Goal: Find specific page/section: Find specific page/section

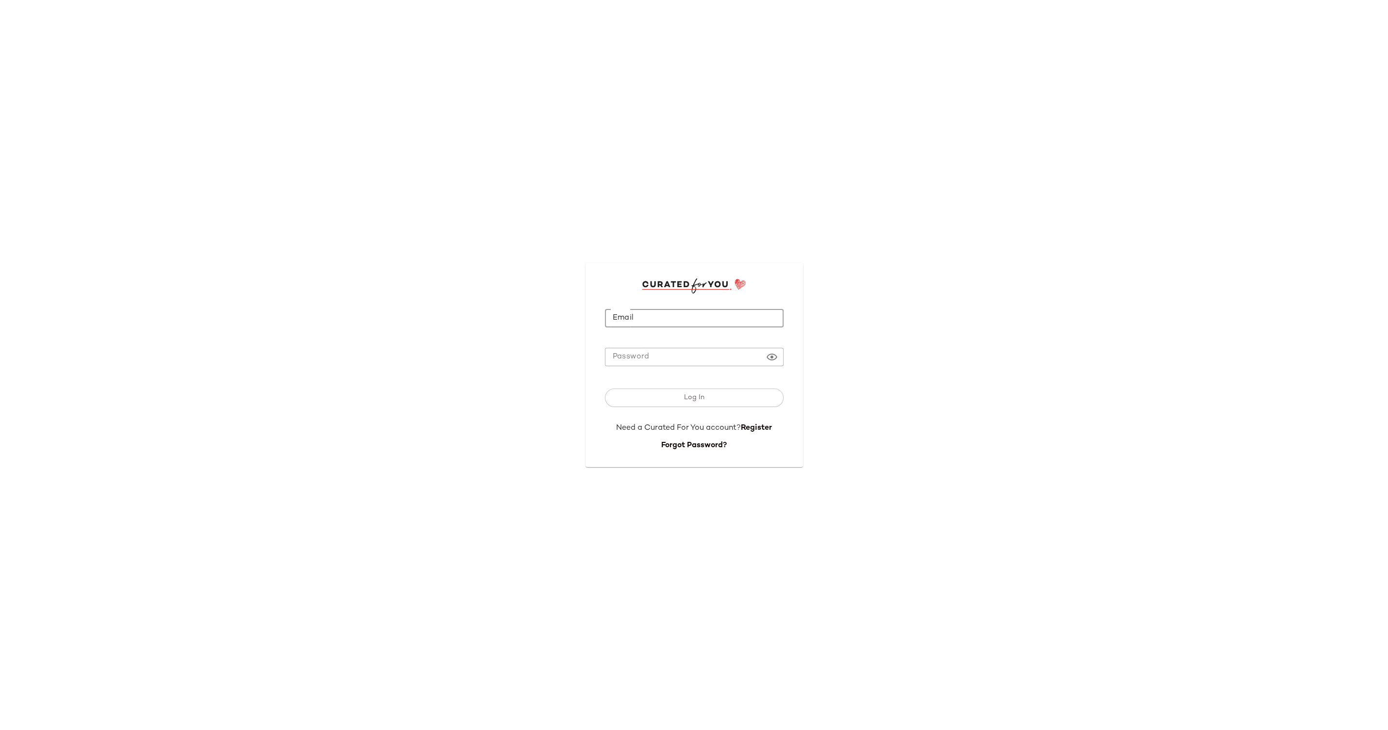
click at [650, 315] on input "Email" at bounding box center [694, 318] width 179 height 19
type input "**********"
click at [678, 392] on button "Log In" at bounding box center [694, 398] width 179 height 18
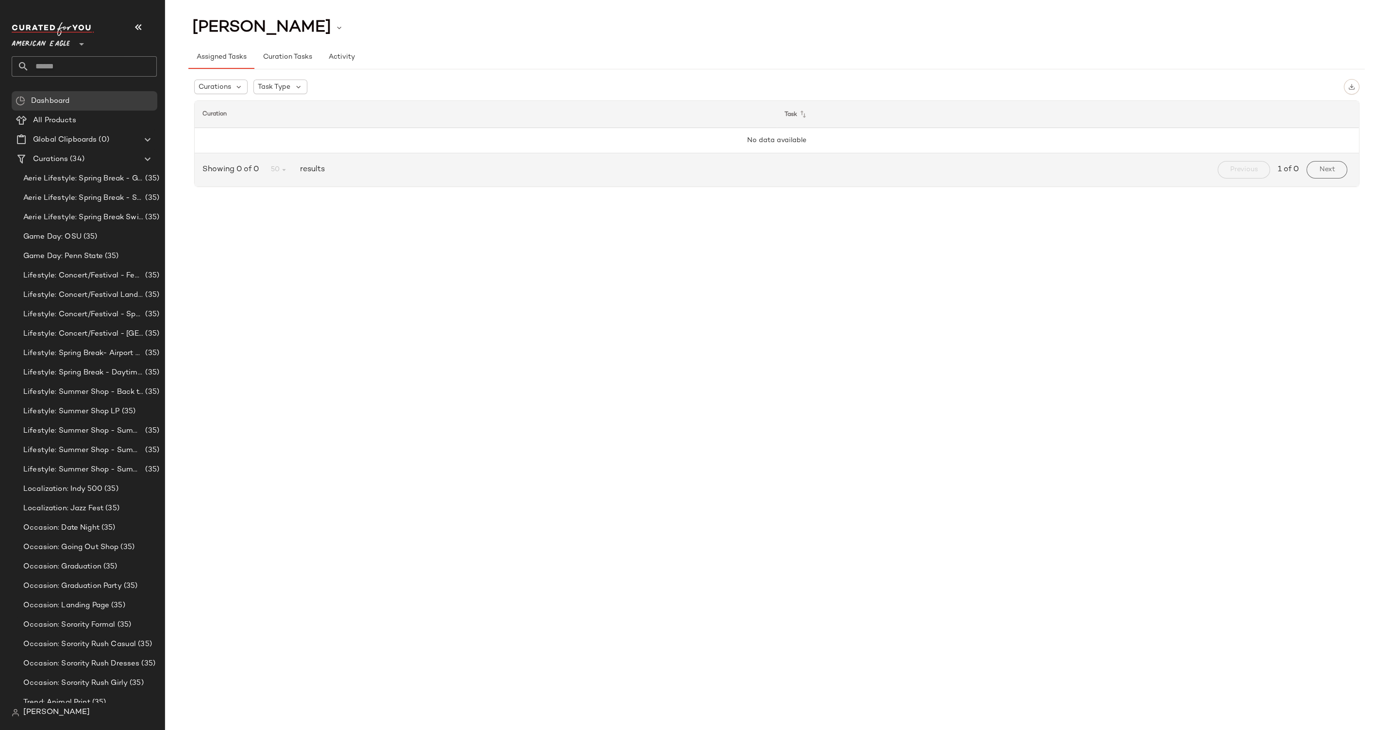
click at [68, 40] on span "American Eagle" at bounding box center [41, 41] width 58 height 17
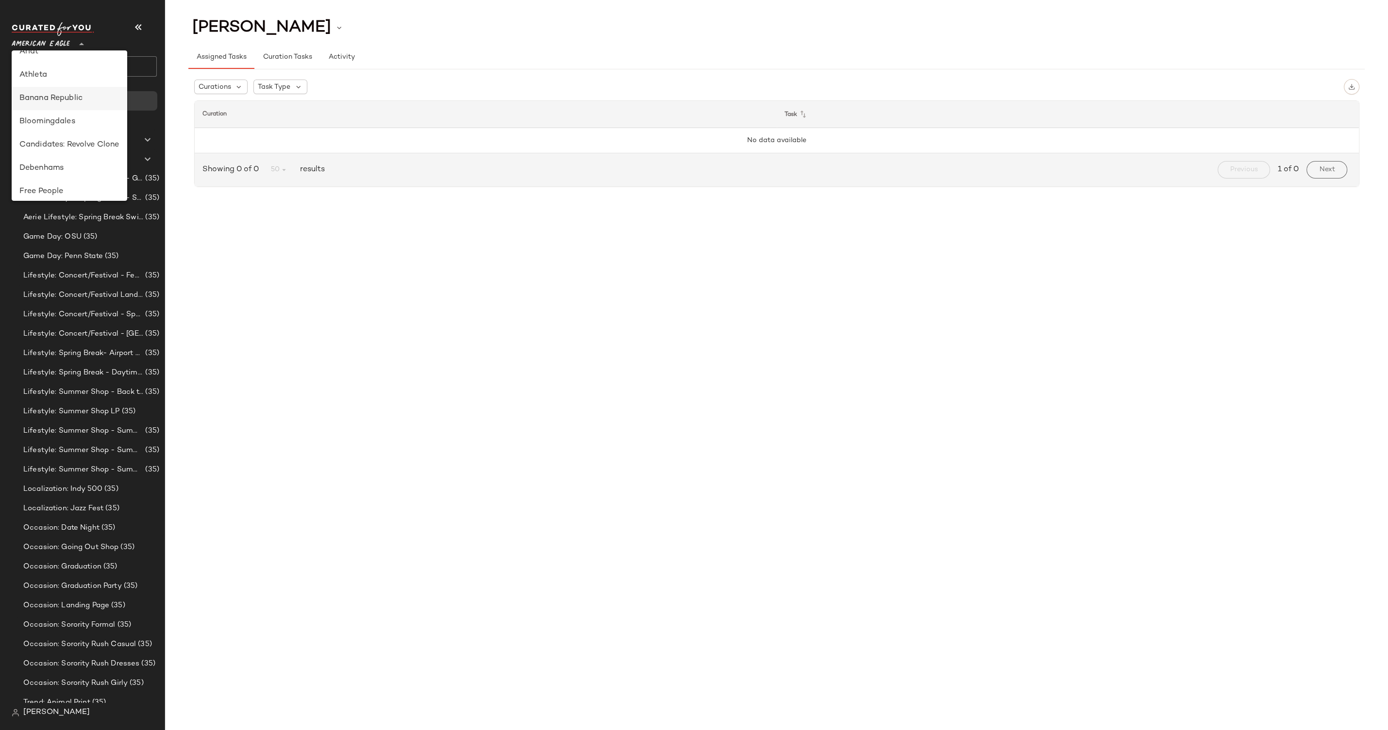
scroll to position [126, 0]
click at [77, 129] on div "Debenhams" at bounding box center [69, 126] width 100 height 12
type input "**"
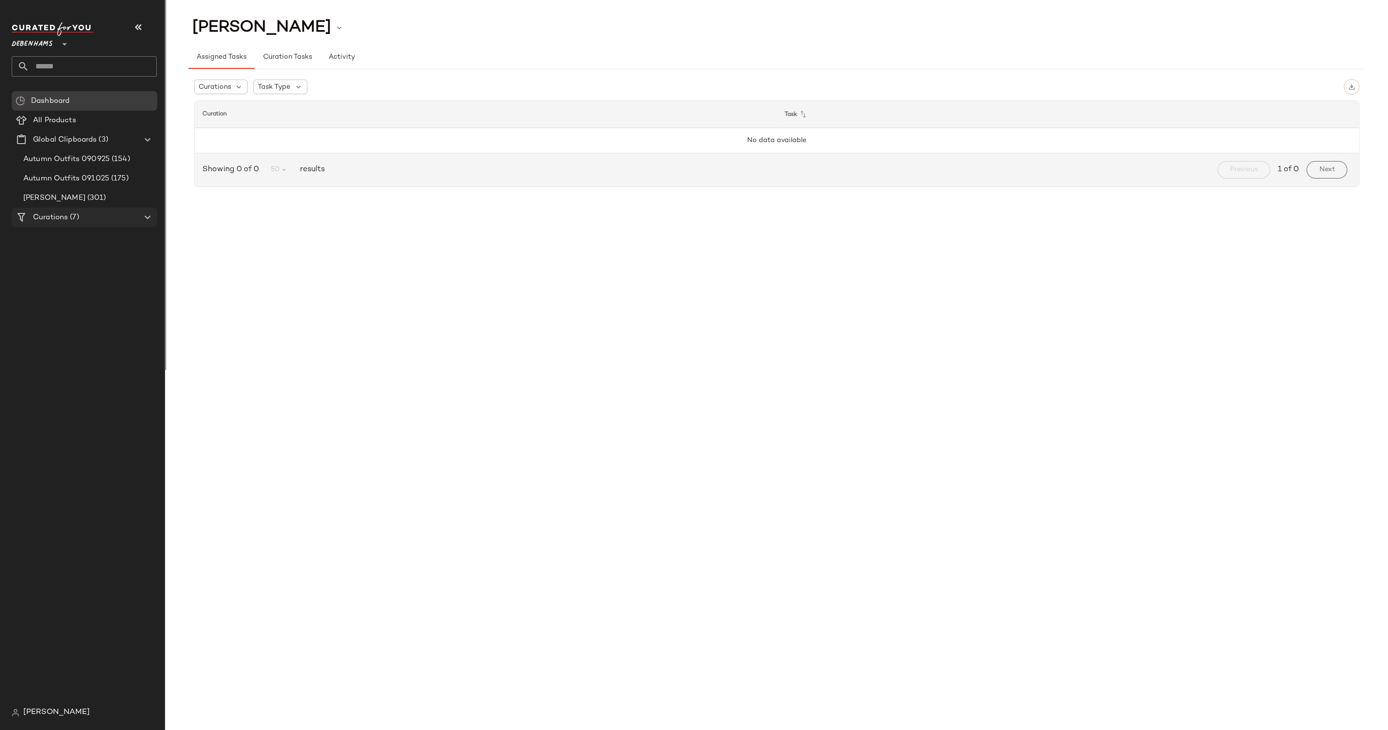
click at [91, 223] on Curations "Curations (7)" at bounding box center [85, 217] width 146 height 19
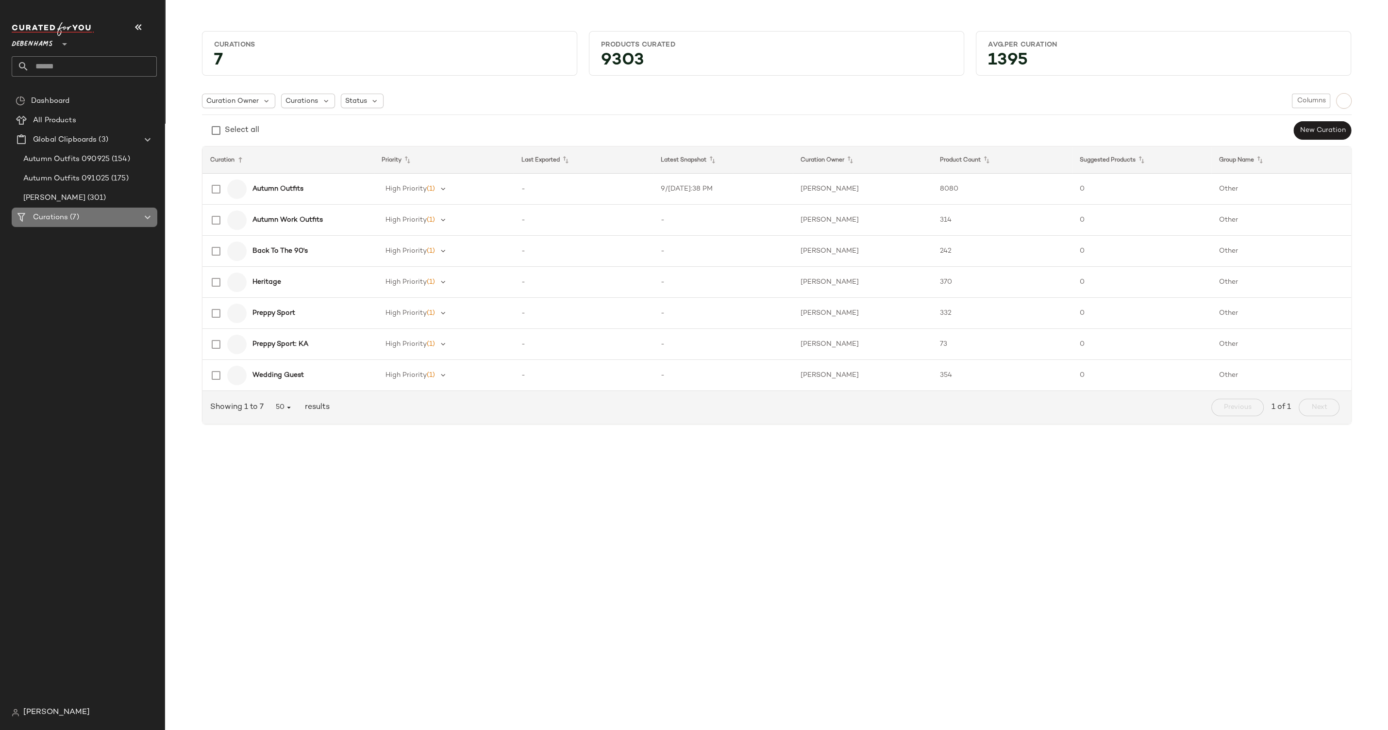
click at [148, 218] on icon at bounding box center [148, 218] width 12 height 12
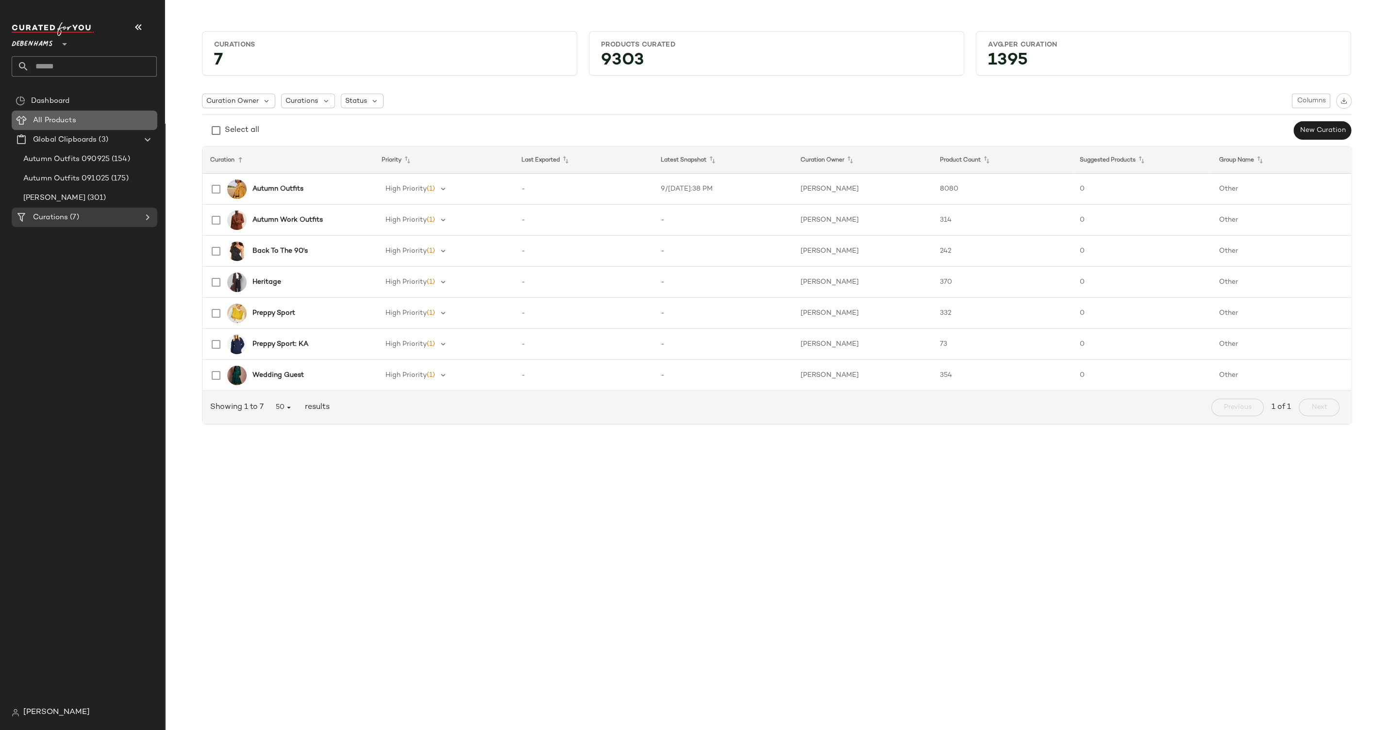
click at [67, 120] on span "All Products" at bounding box center [54, 120] width 43 height 11
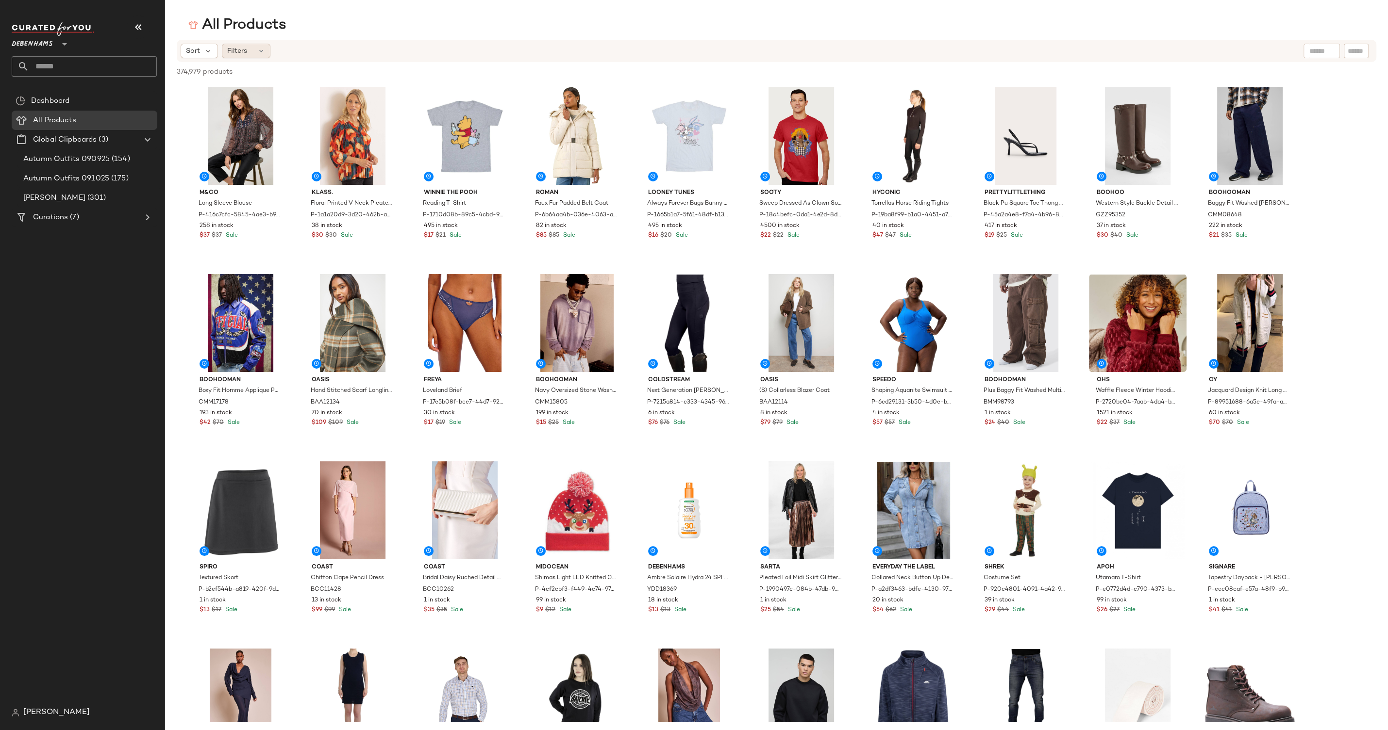
click at [253, 54] on div "Filters" at bounding box center [246, 51] width 49 height 15
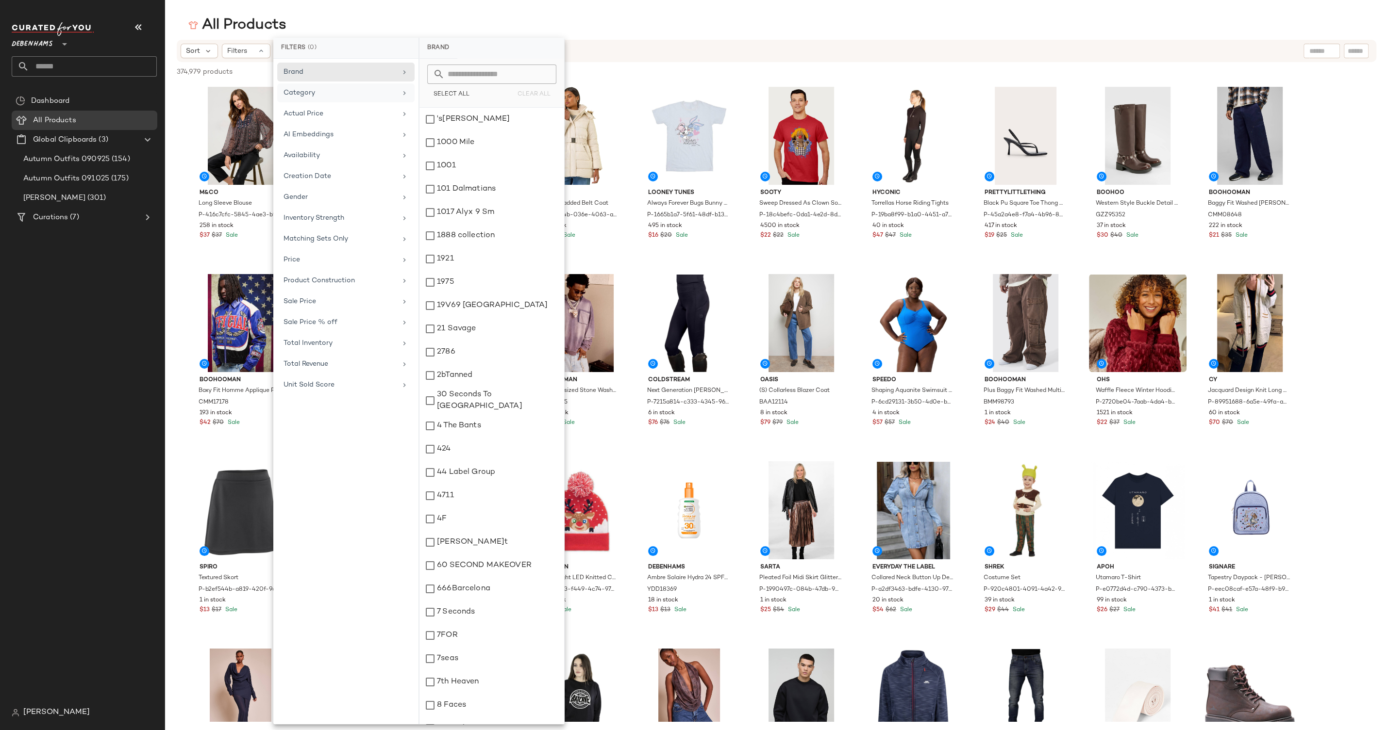
click at [308, 85] on div "Category" at bounding box center [345, 92] width 137 height 19
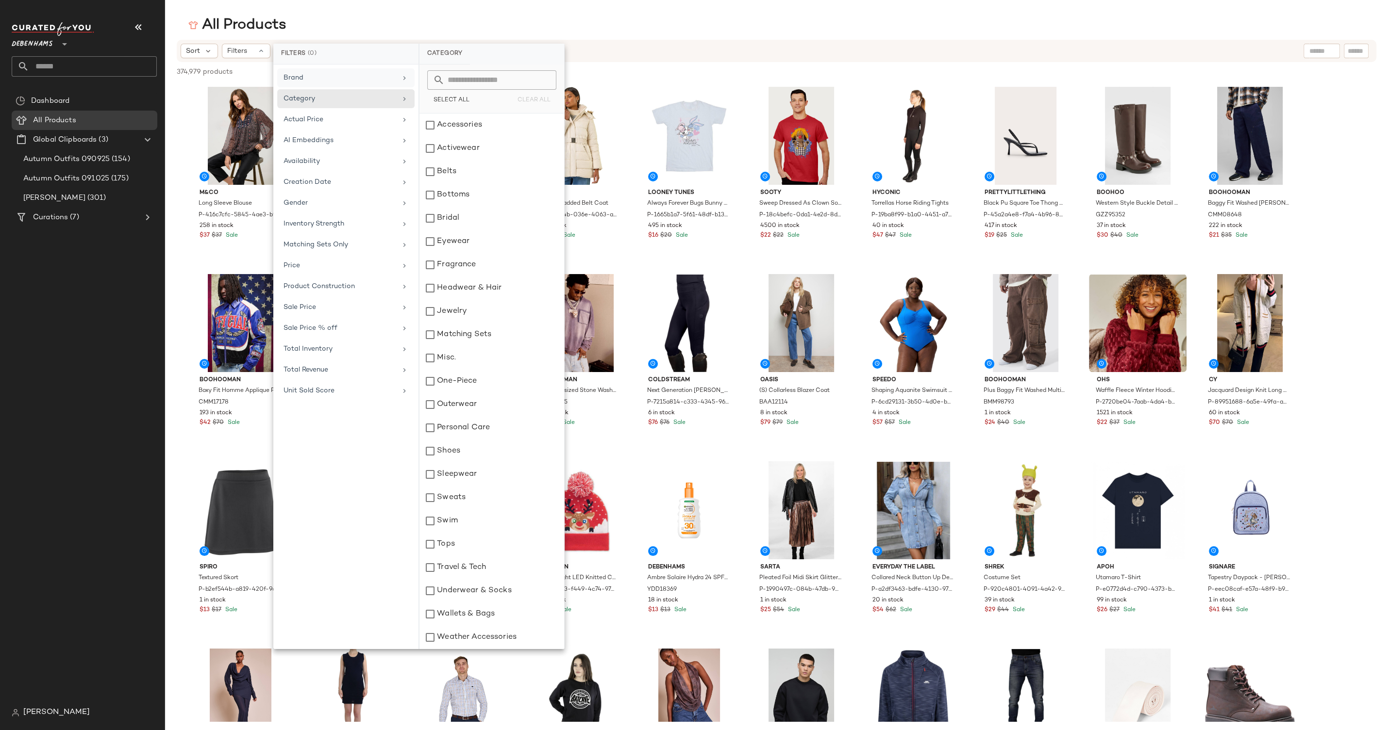
click at [355, 80] on div "Brand" at bounding box center [339, 78] width 113 height 10
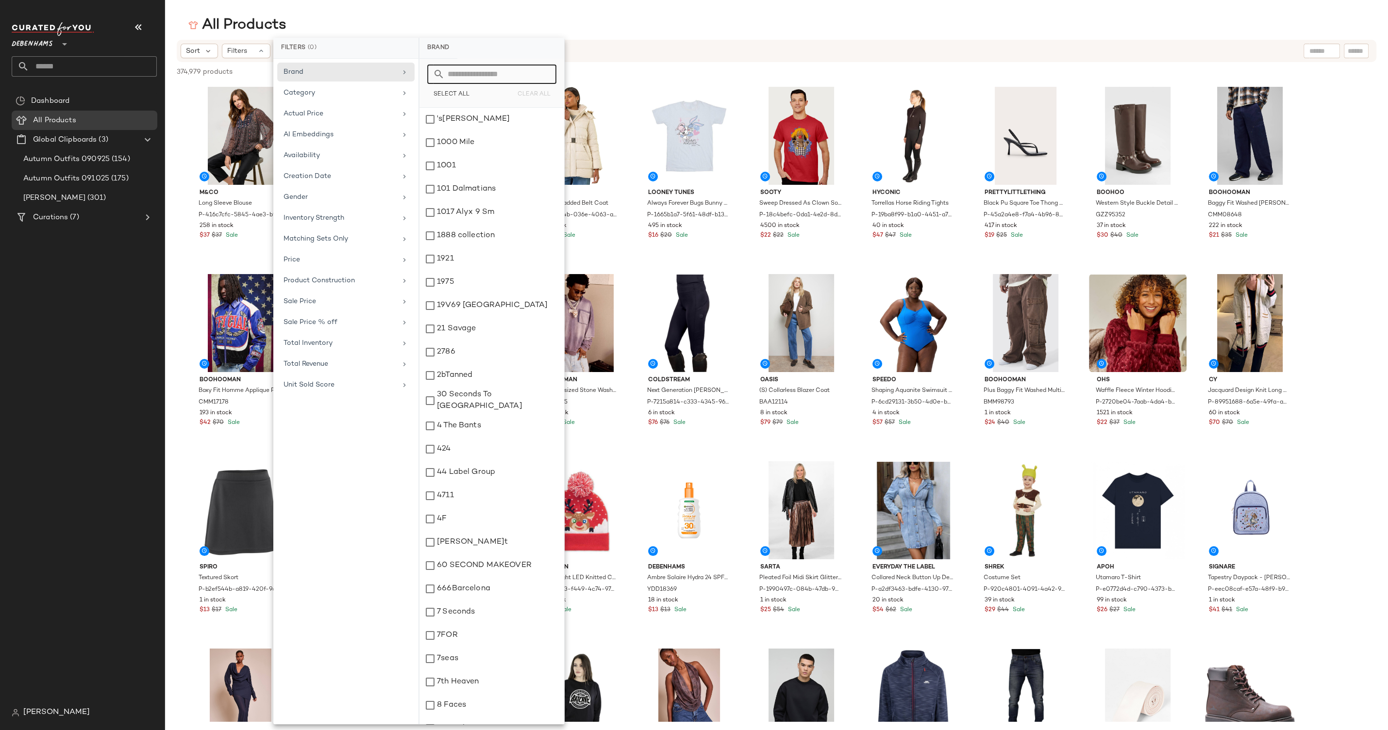
click at [471, 76] on input "text" at bounding box center [498, 74] width 106 height 19
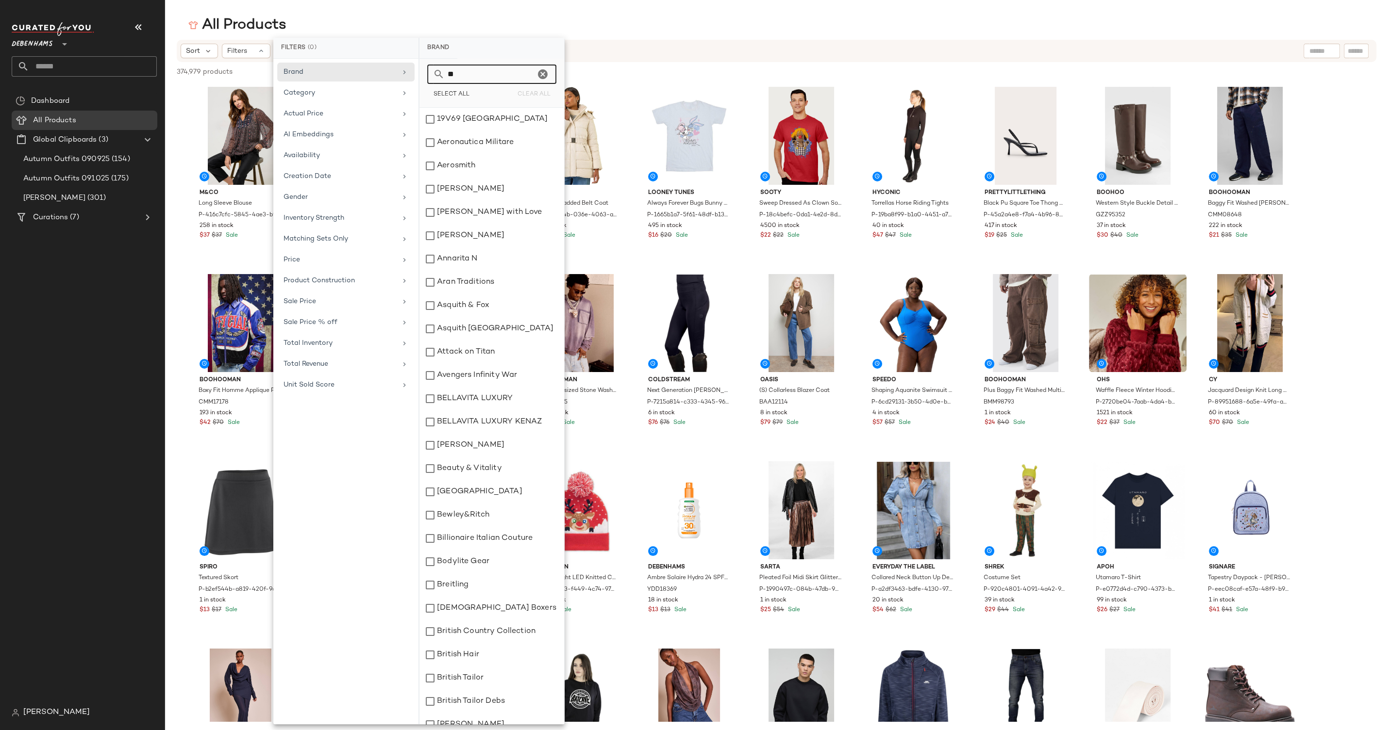
type input "*"
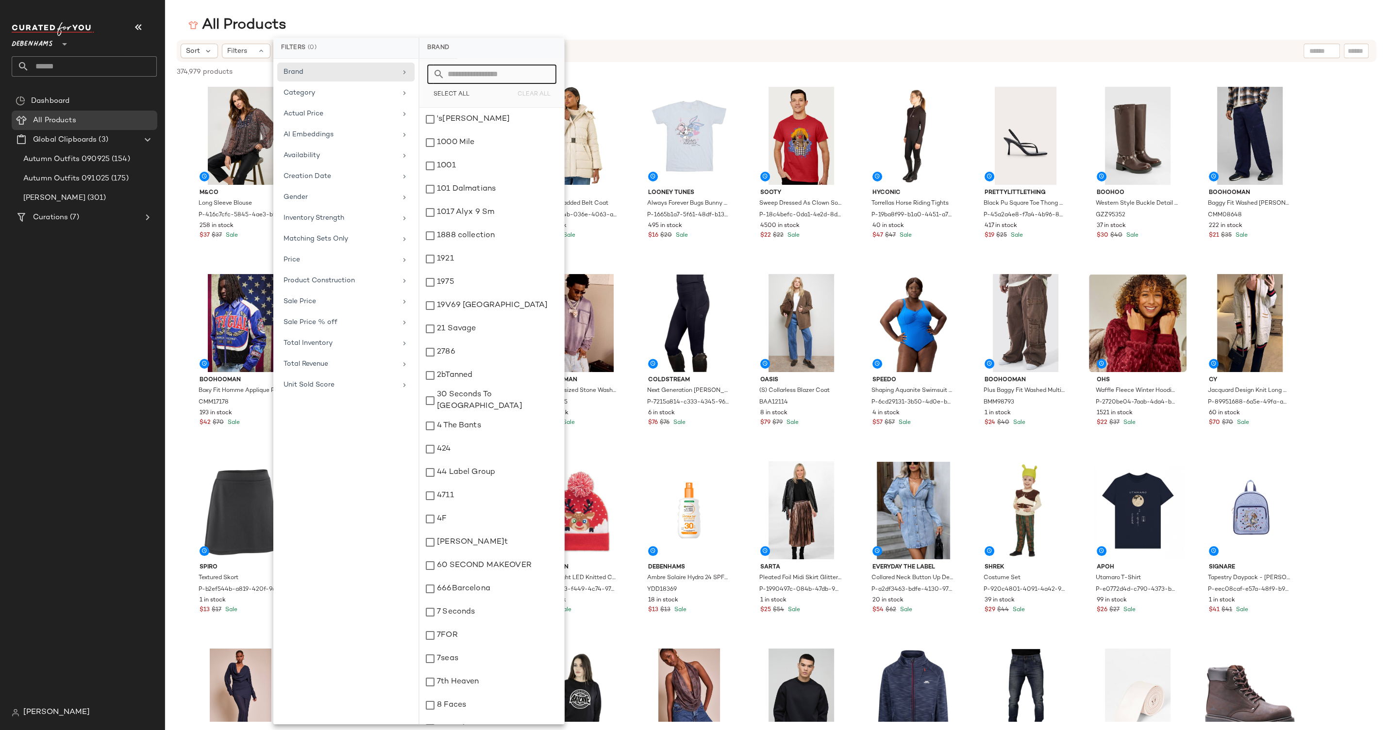
click at [689, 49] on div "Sort Filters" at bounding box center [713, 51] width 1065 height 15
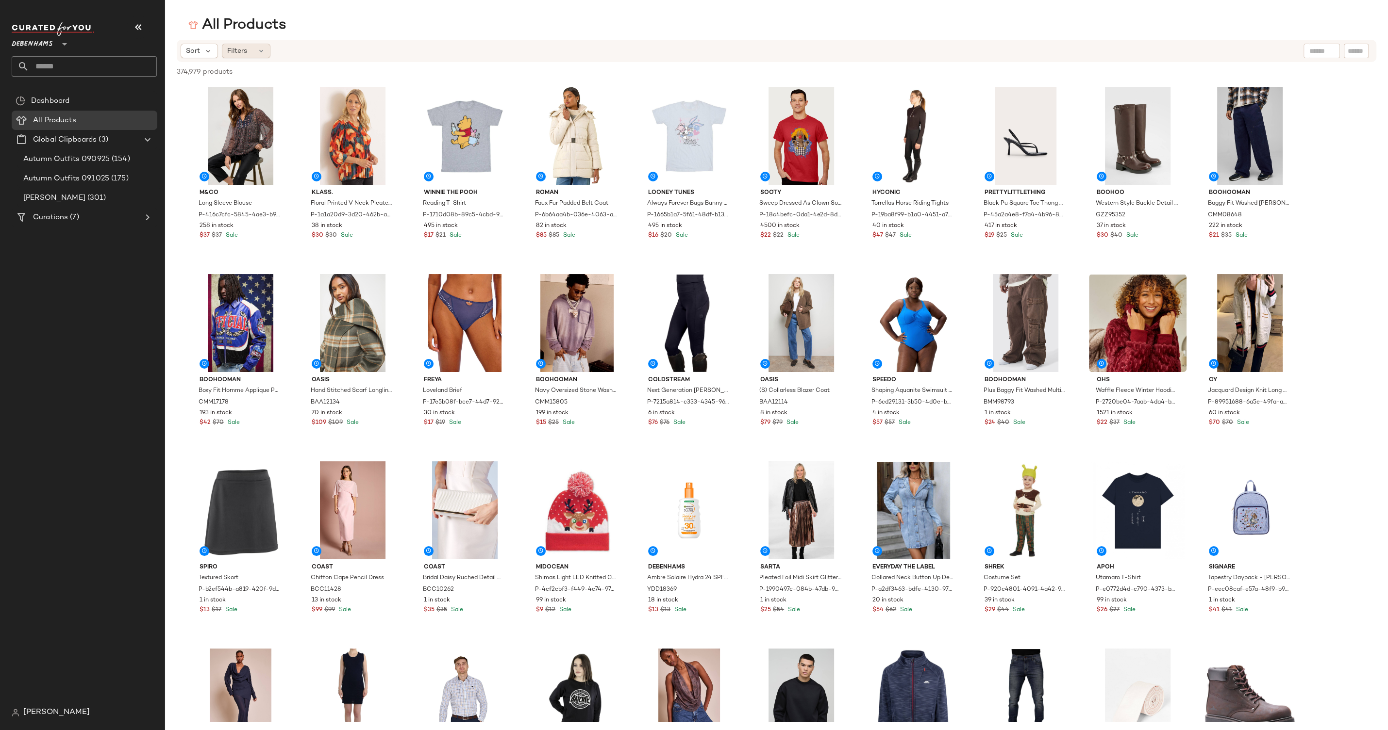
click at [249, 53] on div "Filters" at bounding box center [246, 51] width 49 height 15
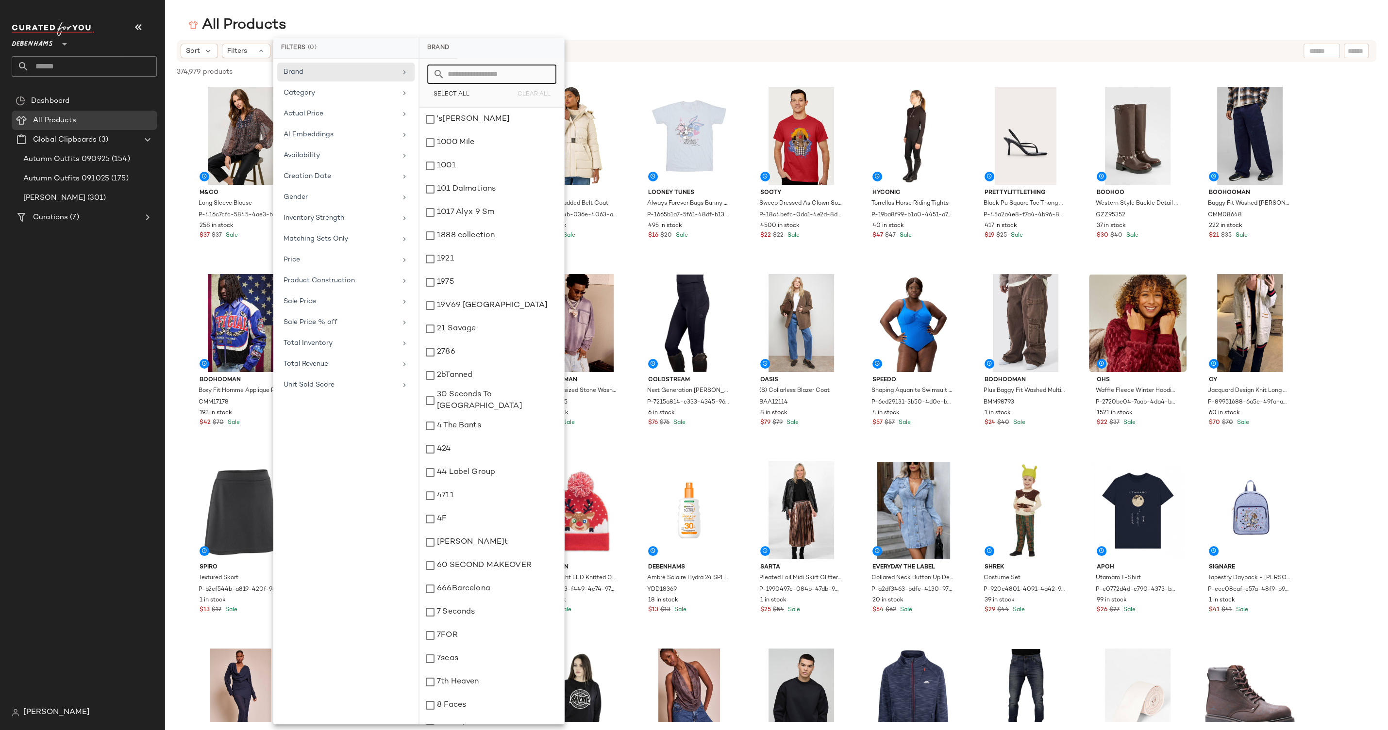
click at [504, 71] on input "text" at bounding box center [498, 74] width 106 height 19
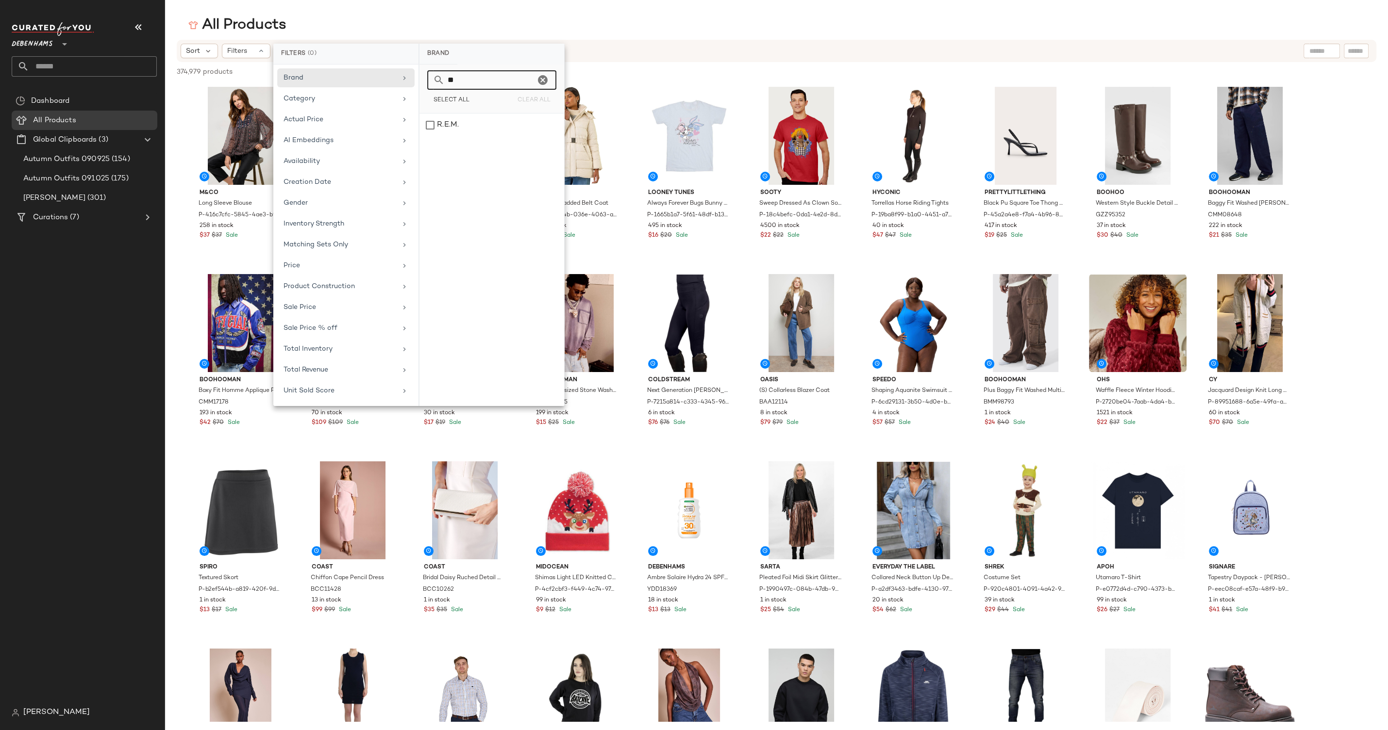
type input "*"
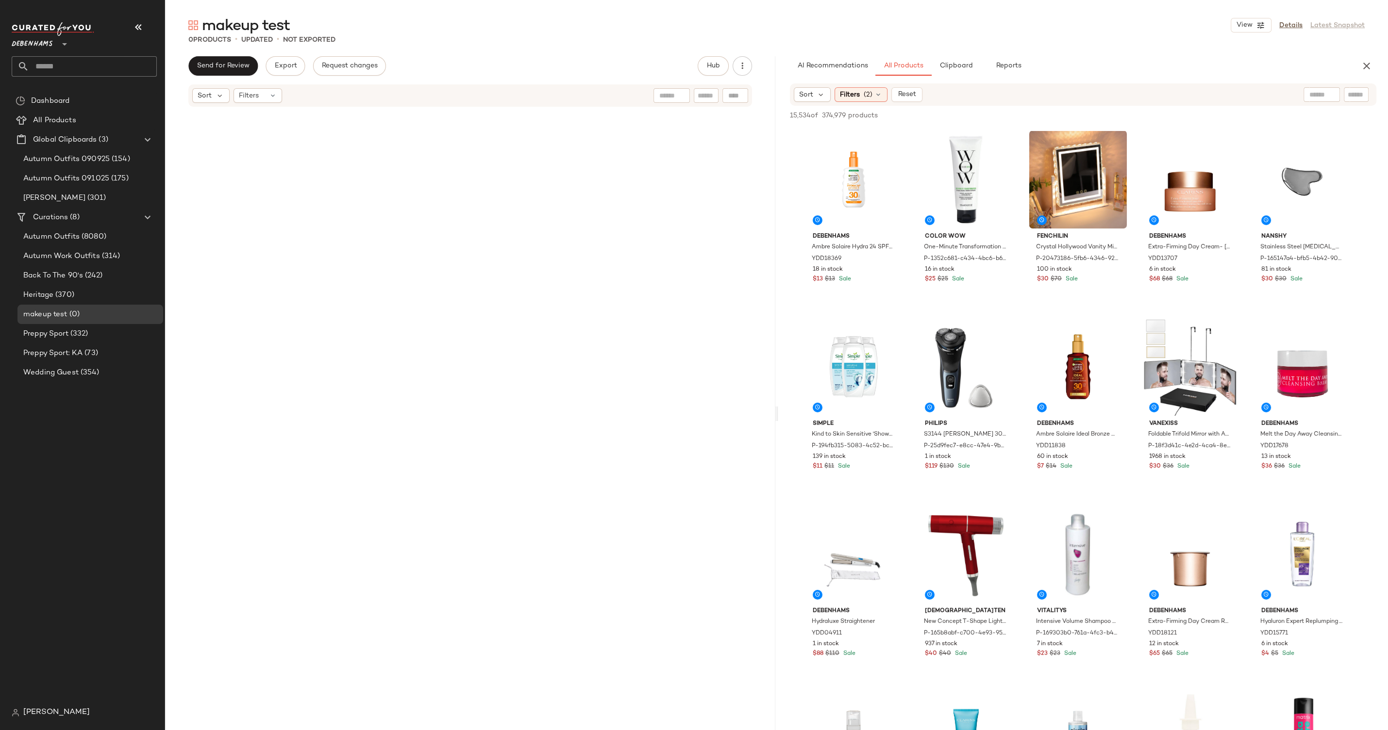
scroll to position [993, 0]
